Goal: Complete application form

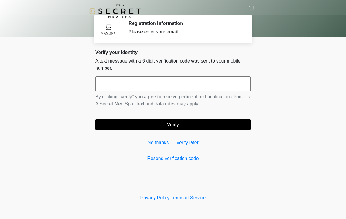
click at [169, 86] on input "text" at bounding box center [173, 83] width 156 height 15
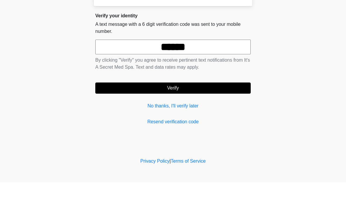
type input "******"
click at [198, 119] on button "Verify" at bounding box center [173, 124] width 156 height 11
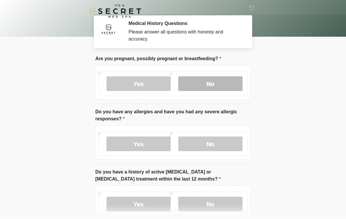
click at [228, 84] on label "No" at bounding box center [210, 83] width 64 height 15
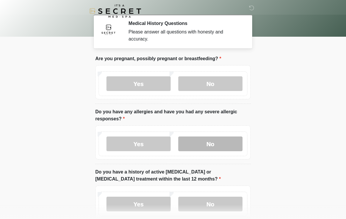
click at [227, 150] on label "No" at bounding box center [210, 143] width 64 height 15
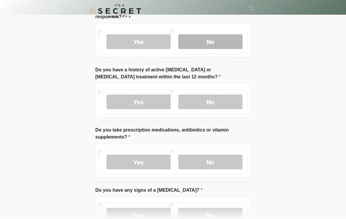
scroll to position [102, 0]
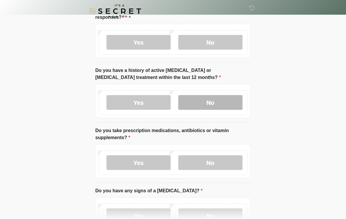
click at [216, 106] on label "No" at bounding box center [210, 102] width 64 height 15
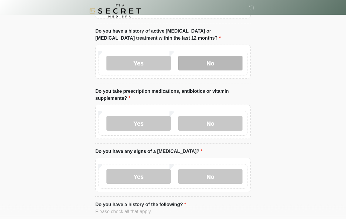
scroll to position [153, 0]
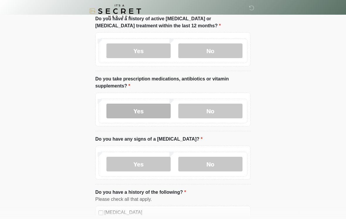
click at [145, 110] on label "Yes" at bounding box center [139, 111] width 64 height 15
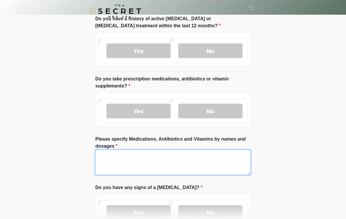
click at [230, 164] on textarea "Please specify Medications, Antibiotics and Vitamins by names and dosages" at bounding box center [173, 162] width 156 height 25
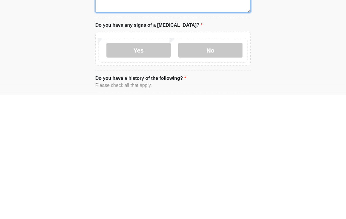
scroll to position [194, 0]
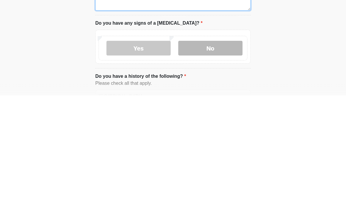
type textarea "**********"
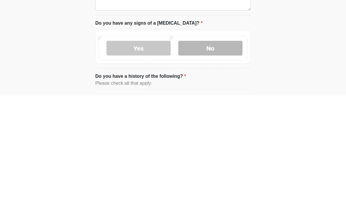
click at [227, 165] on label "No" at bounding box center [210, 172] width 64 height 15
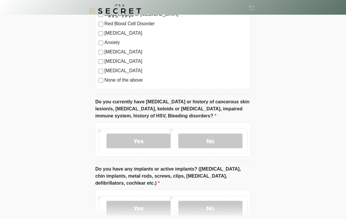
scroll to position [437, 0]
click at [104, 85] on div "[MEDICAL_DATA] Heart Disease Heart Attack Stroke Blood Clotting or [MEDICAL_DAT…" at bounding box center [173, 29] width 156 height 119
click at [101, 85] on div "[MEDICAL_DATA] Heart Disease Heart Attack Stroke Blood Clotting or [MEDICAL_DAT…" at bounding box center [173, 29] width 156 height 119
click at [228, 144] on label "No" at bounding box center [210, 141] width 64 height 15
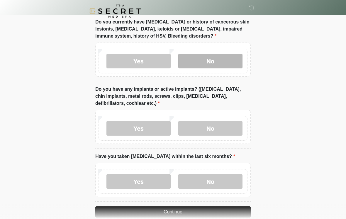
scroll to position [518, 0]
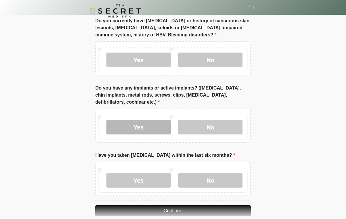
click at [144, 132] on label "Yes" at bounding box center [139, 127] width 64 height 15
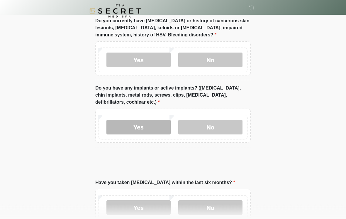
scroll to position [518, 0]
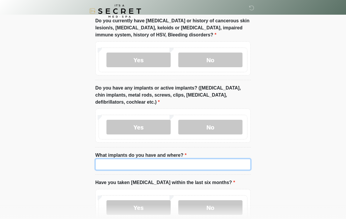
click at [179, 164] on input "What implants do you have and where?" at bounding box center [173, 164] width 156 height 11
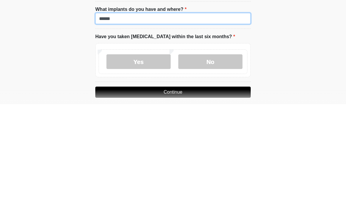
scroll to position [550, 0]
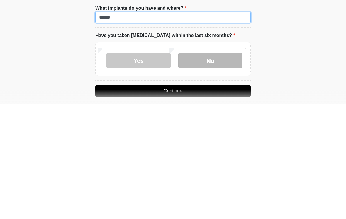
type input "******"
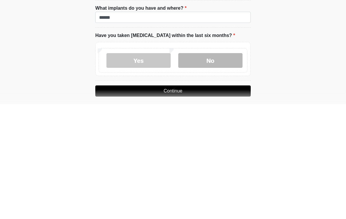
click at [224, 168] on label "No" at bounding box center [210, 175] width 64 height 15
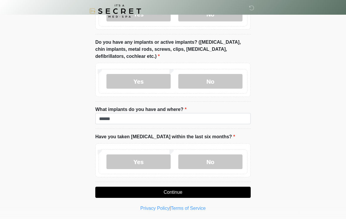
click at [194, 195] on button "Continue" at bounding box center [173, 192] width 156 height 11
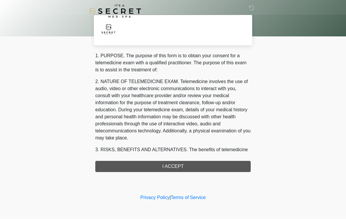
scroll to position [0, 0]
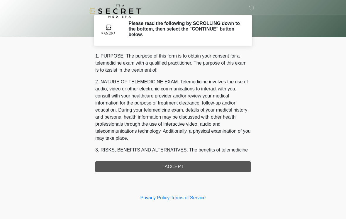
click at [171, 168] on div "1. PURPOSE. The purpose of this form is to obtain your consent for a telemedici…" at bounding box center [173, 113] width 156 height 120
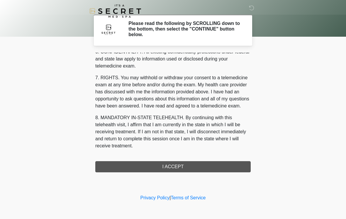
scroll to position [239, 0]
click at [180, 166] on button "I ACCEPT" at bounding box center [173, 166] width 156 height 11
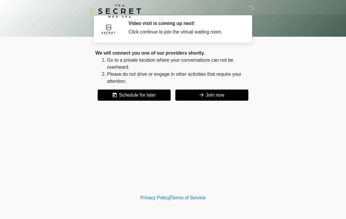
click at [219, 94] on button "Join now" at bounding box center [211, 94] width 73 height 11
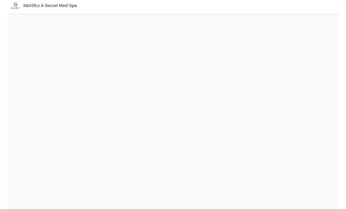
scroll to position [21, 0]
